Goal: Task Accomplishment & Management: Complete application form

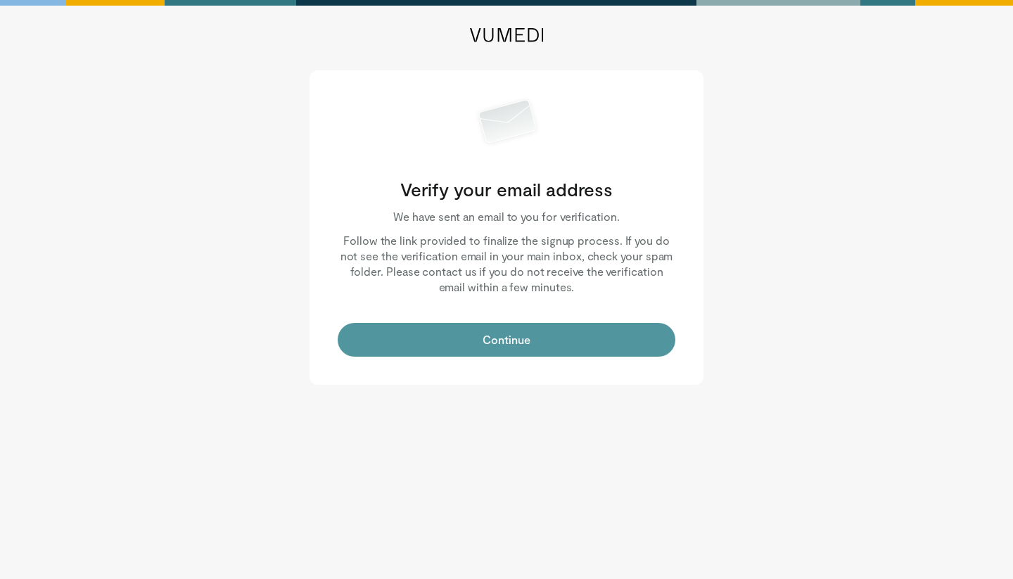
click at [512, 344] on button "Continue" at bounding box center [507, 340] width 338 height 34
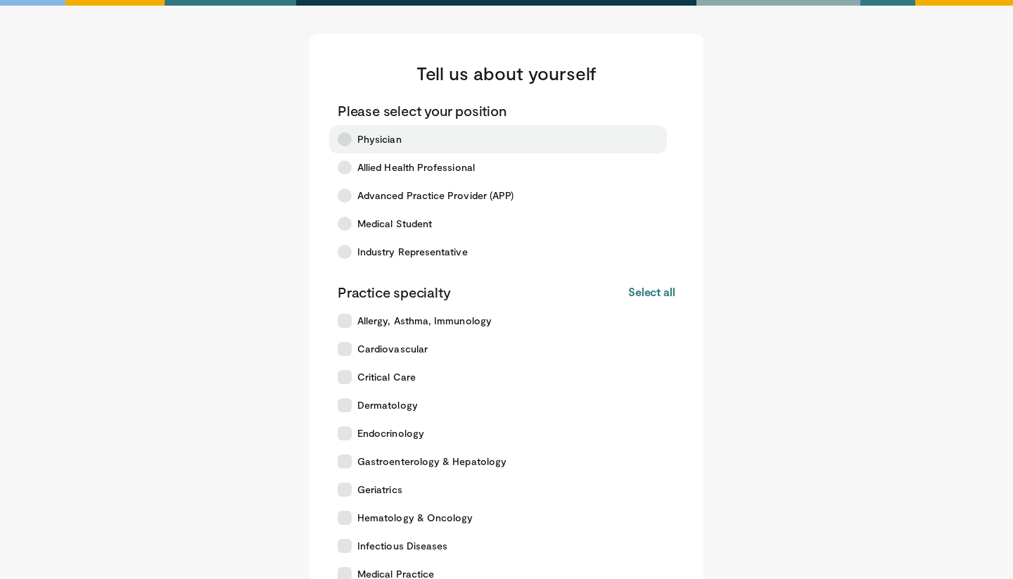
click at [404, 144] on label "Physician" at bounding box center [498, 139] width 338 height 28
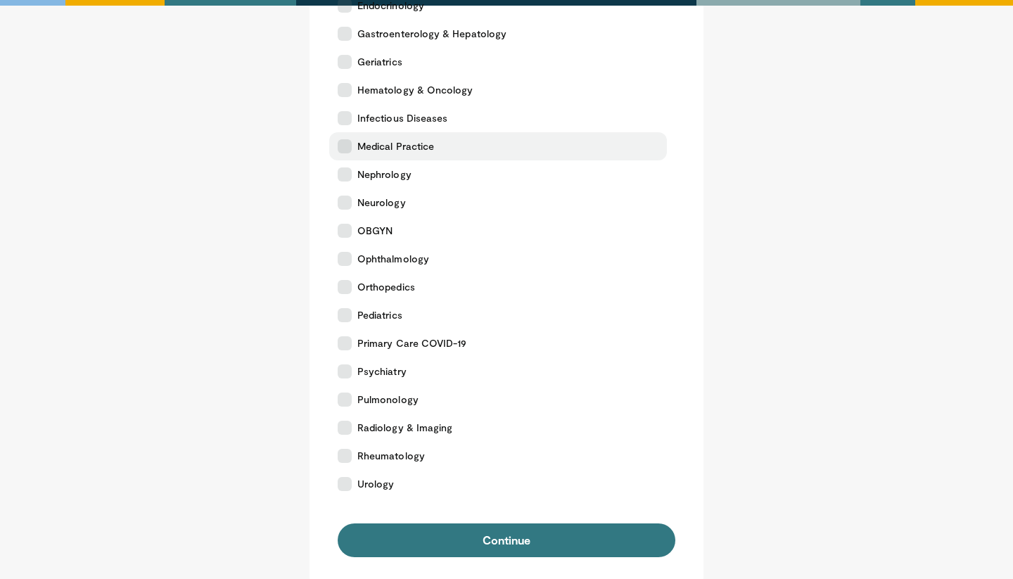
scroll to position [426, 0]
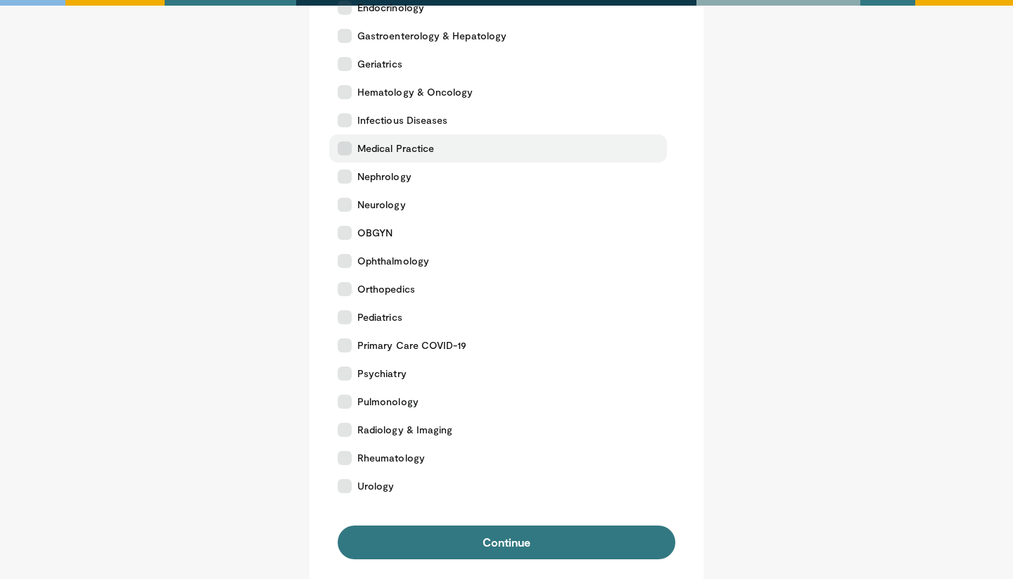
click at [404, 144] on span "Medical Practice" at bounding box center [395, 148] width 77 height 14
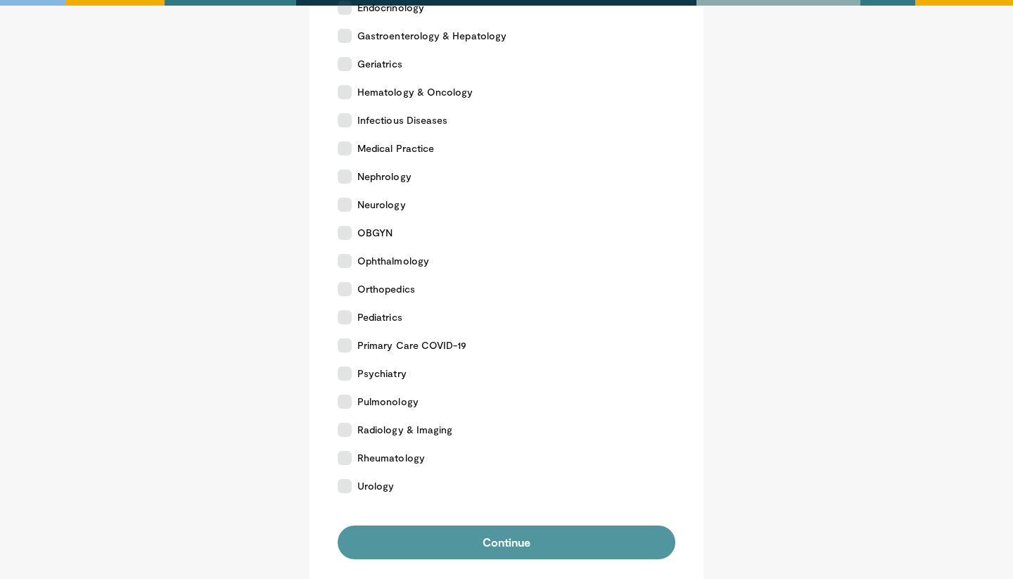
click at [527, 536] on button "Continue" at bounding box center [507, 543] width 338 height 34
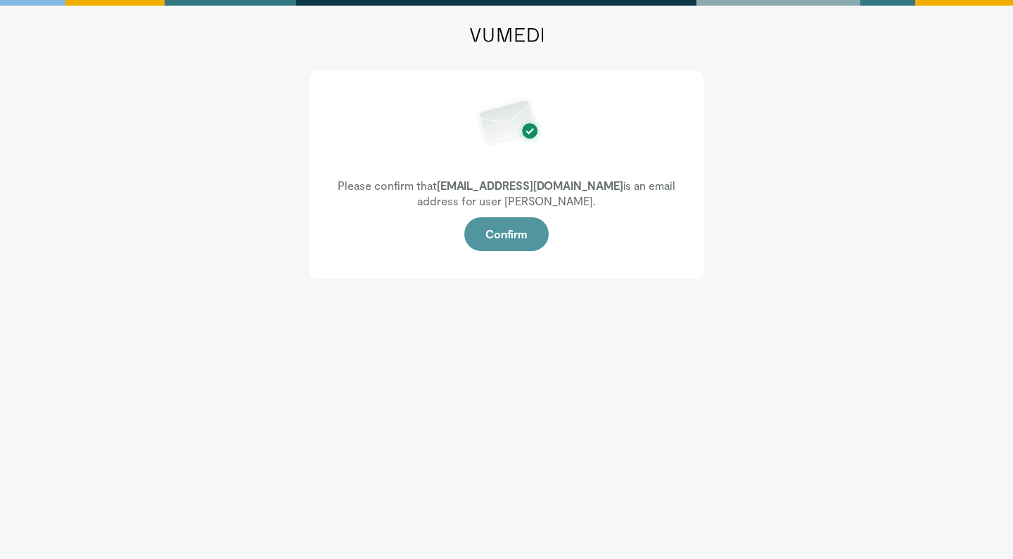
click at [501, 234] on button "Confirm" at bounding box center [506, 234] width 84 height 34
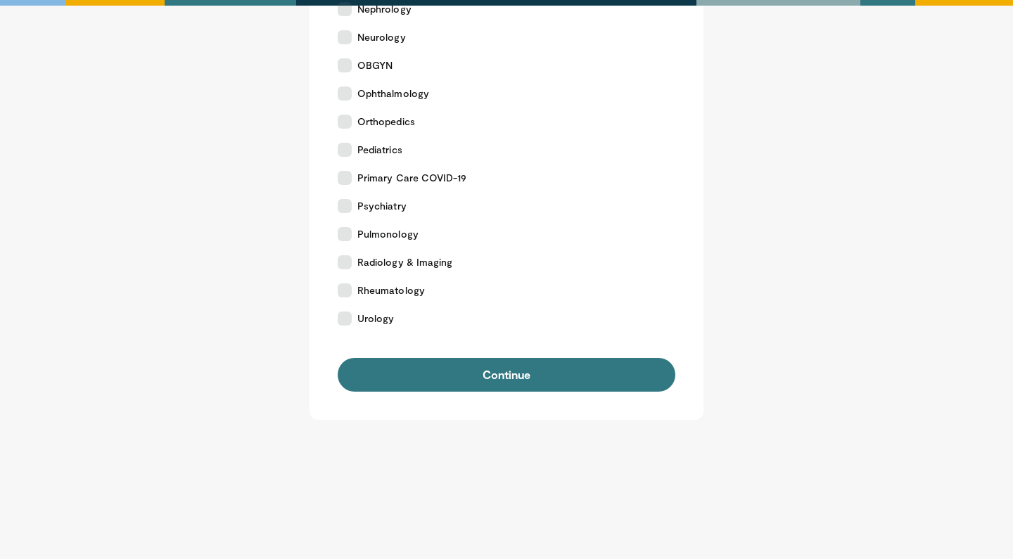
scroll to position [593, 0]
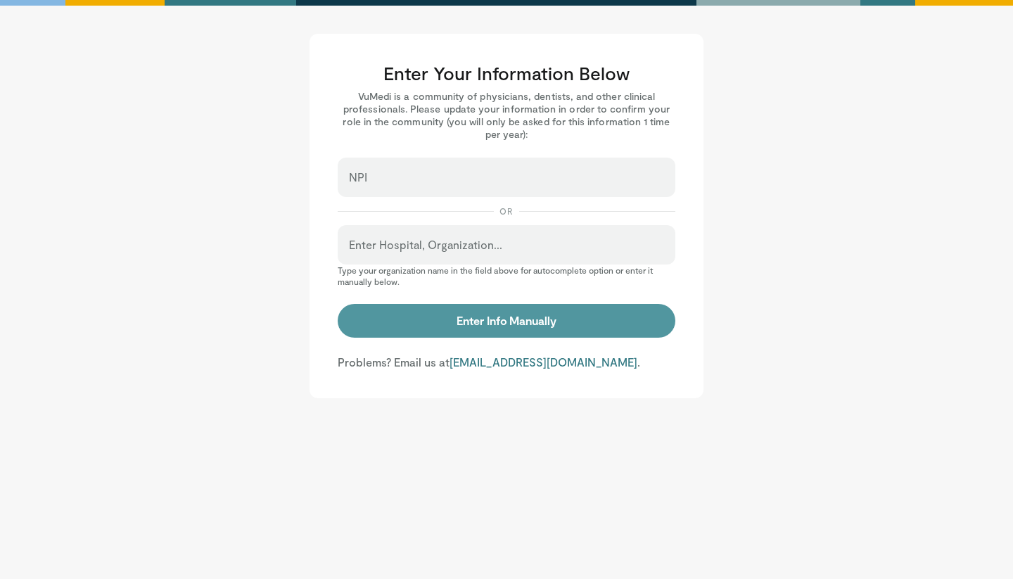
click at [528, 316] on button "Enter Info Manually" at bounding box center [507, 321] width 338 height 34
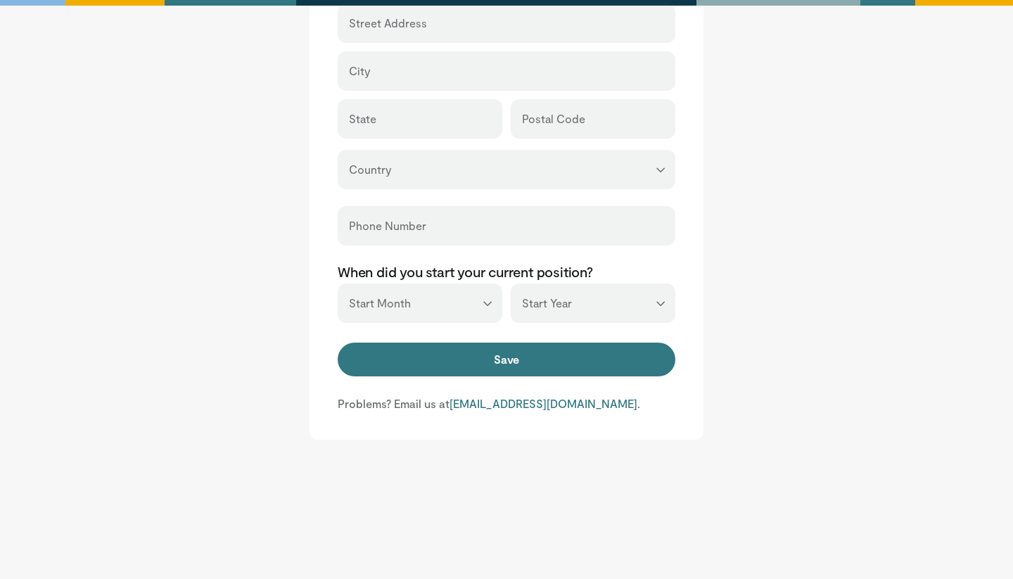
scroll to position [592, 0]
